Goal: Transaction & Acquisition: Purchase product/service

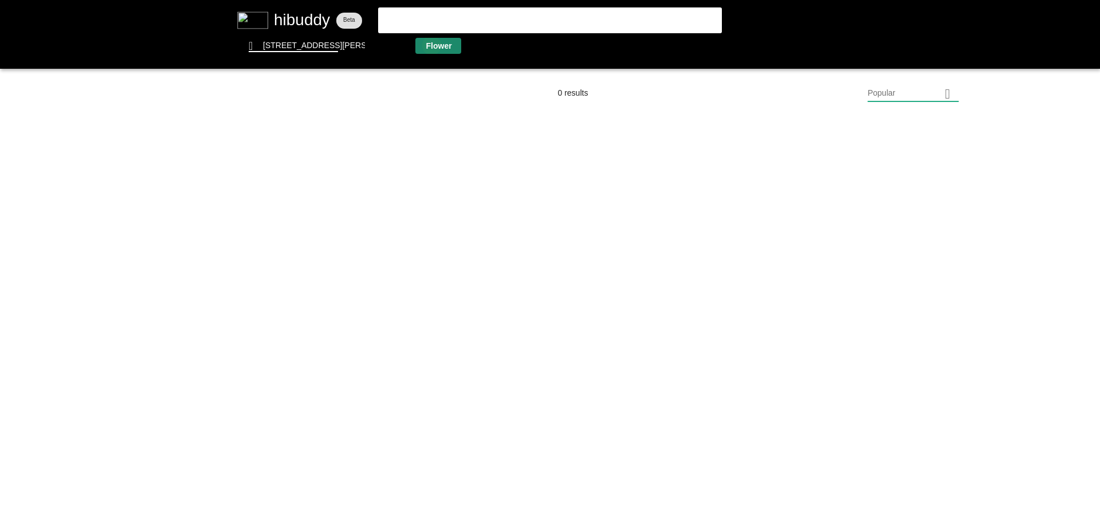
click at [431, 45] on flt-glass-pane at bounding box center [550, 261] width 1100 height 522
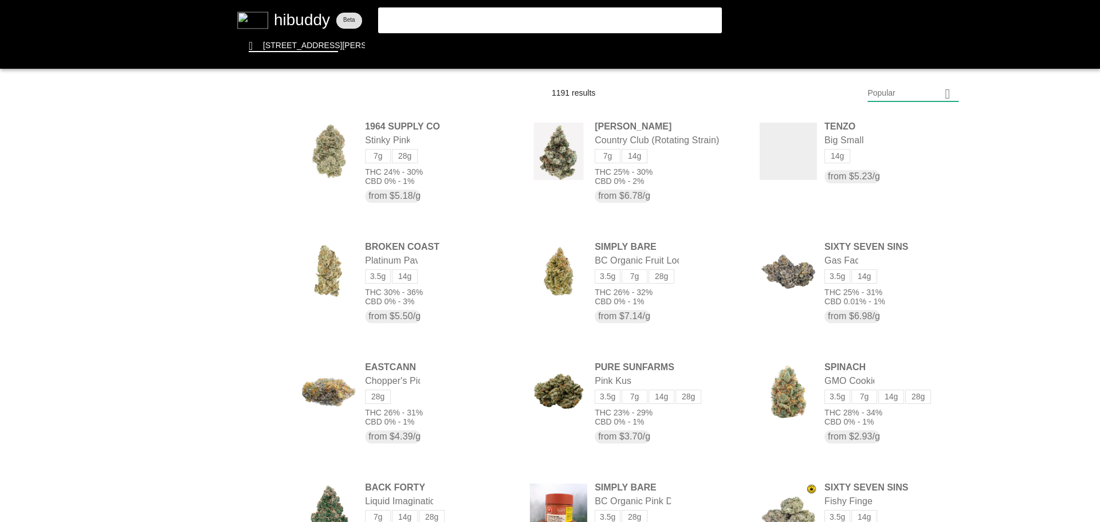
click at [912, 90] on flt-glass-pane at bounding box center [550, 261] width 1100 height 522
click at [910, 401] on flt-glass-pane at bounding box center [550, 261] width 1100 height 522
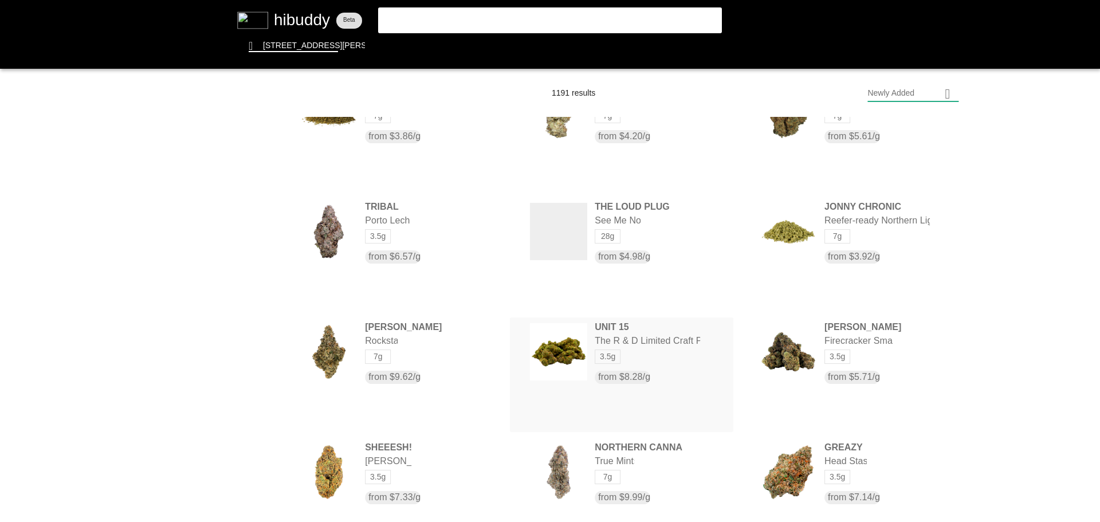
click at [658, 360] on flt-glass-pane at bounding box center [550, 261] width 1100 height 522
